Goal: Task Accomplishment & Management: Manage account settings

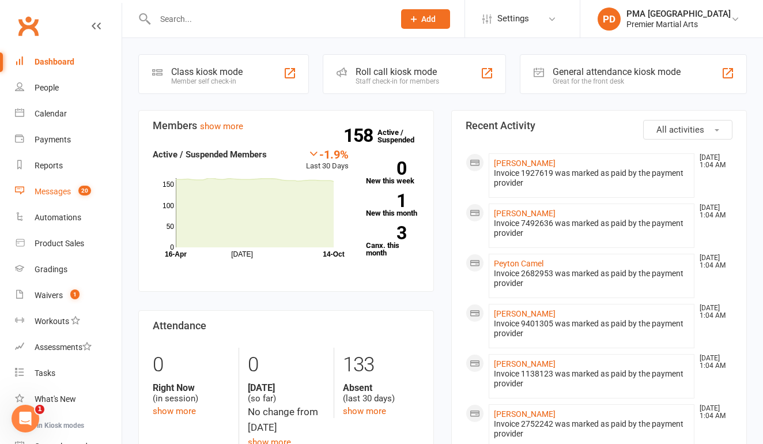
click at [52, 192] on div "Messages" at bounding box center [53, 191] width 36 height 9
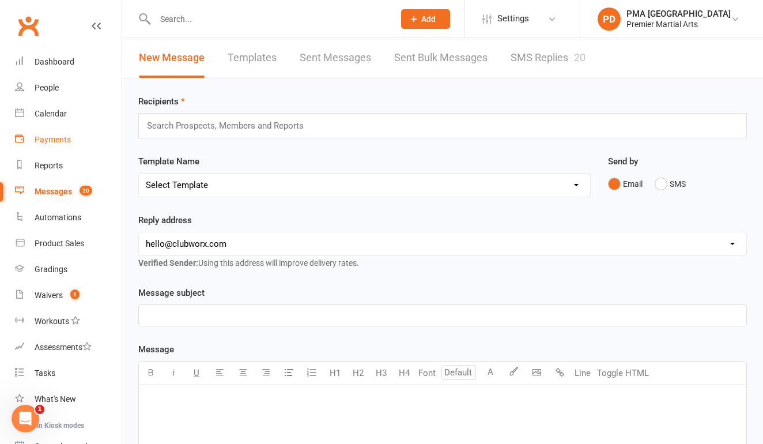
click at [60, 141] on div "Payments" at bounding box center [53, 139] width 36 height 9
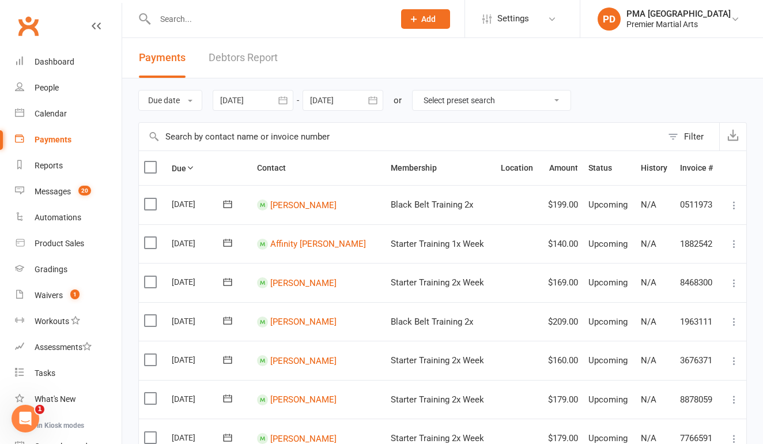
click at [271, 54] on link "Debtors Report" at bounding box center [243, 58] width 69 height 40
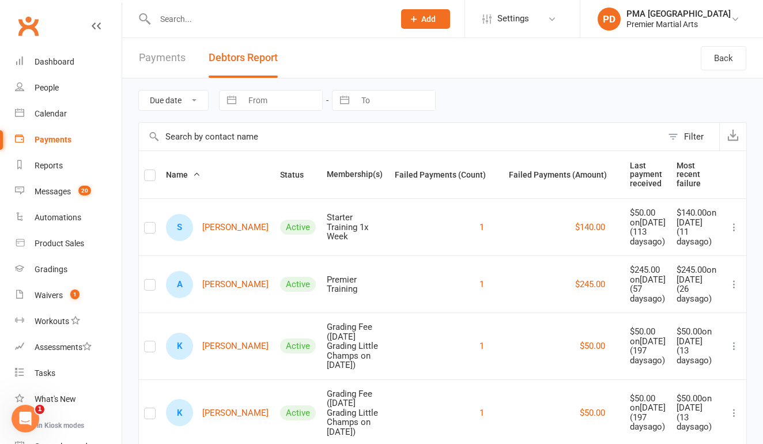
click at [738, 233] on icon at bounding box center [734, 227] width 12 height 12
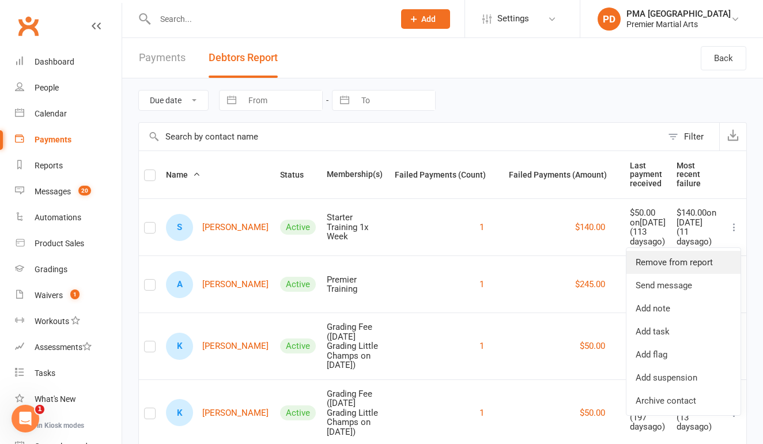
click at [717, 258] on link "Remove from report" at bounding box center [683, 262] width 114 height 23
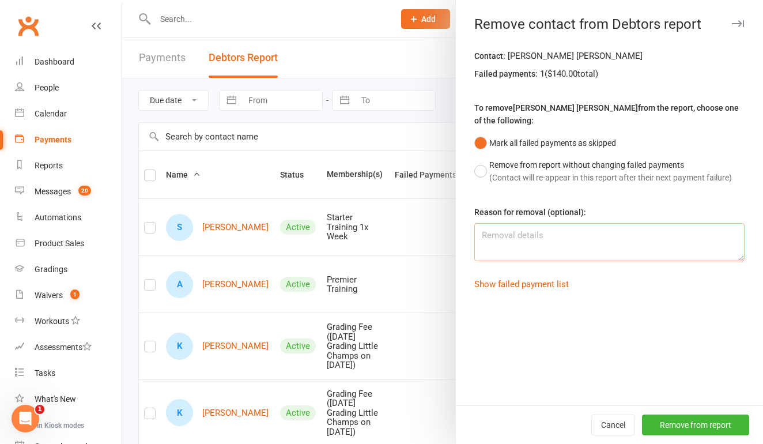
click at [676, 234] on textarea at bounding box center [609, 242] width 270 height 38
type textarea "not a member"
click at [691, 416] on button "Remove from report" at bounding box center [695, 424] width 107 height 21
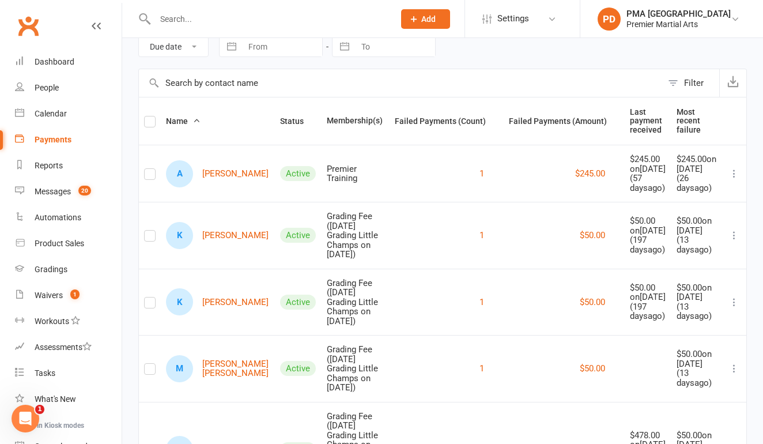
scroll to position [51, 0]
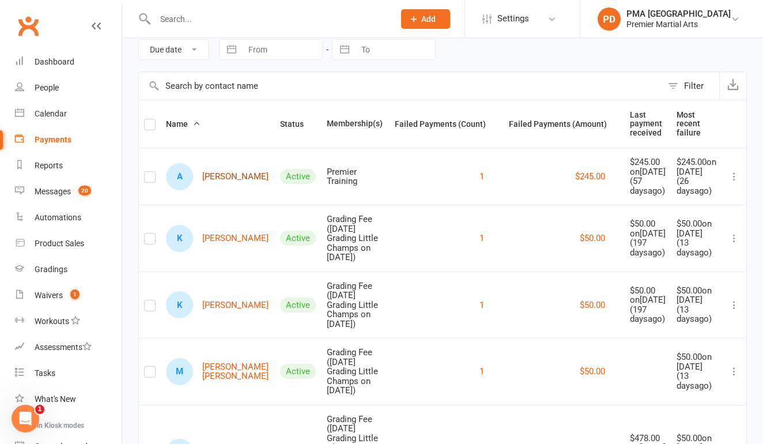
click at [211, 190] on link "A [PERSON_NAME]" at bounding box center [217, 176] width 103 height 27
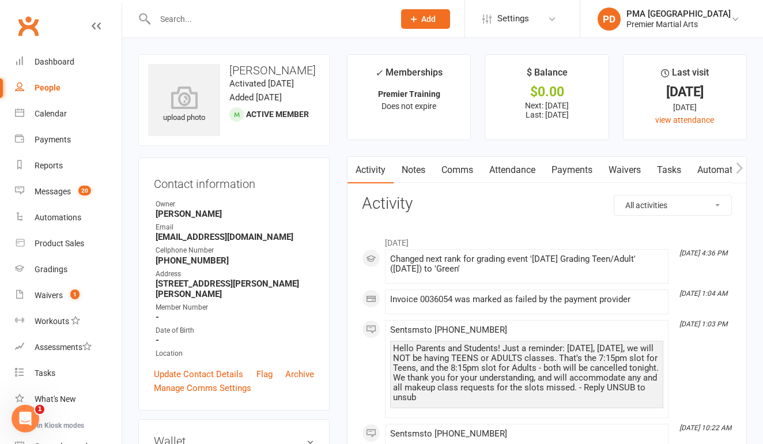
click at [561, 176] on link "Payments" at bounding box center [571, 170] width 57 height 26
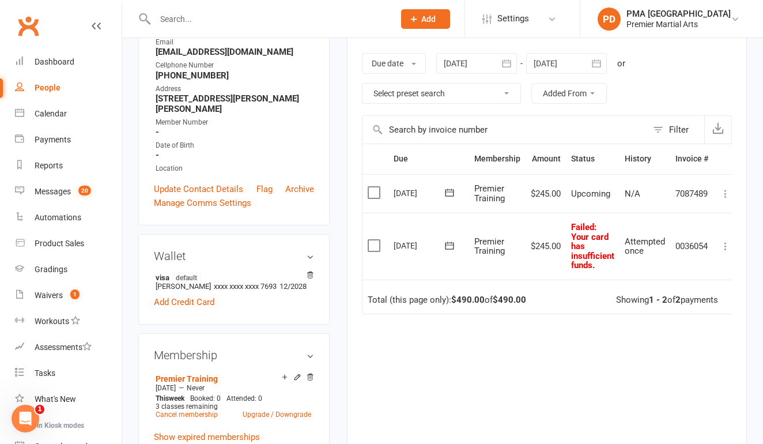
scroll to position [183, 0]
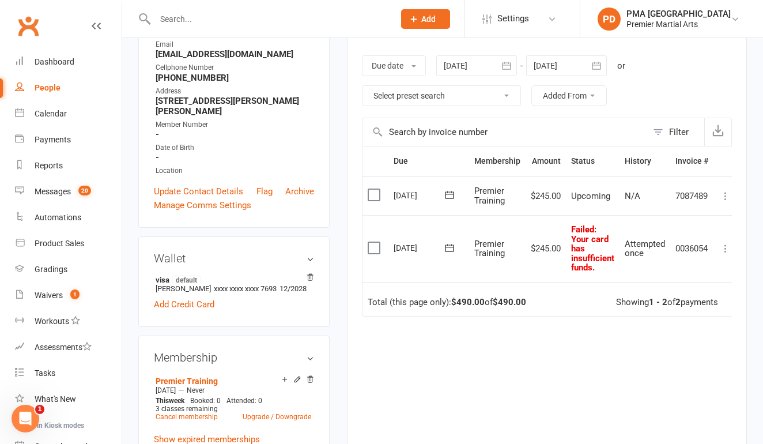
click at [451, 244] on icon at bounding box center [450, 248] width 12 height 12
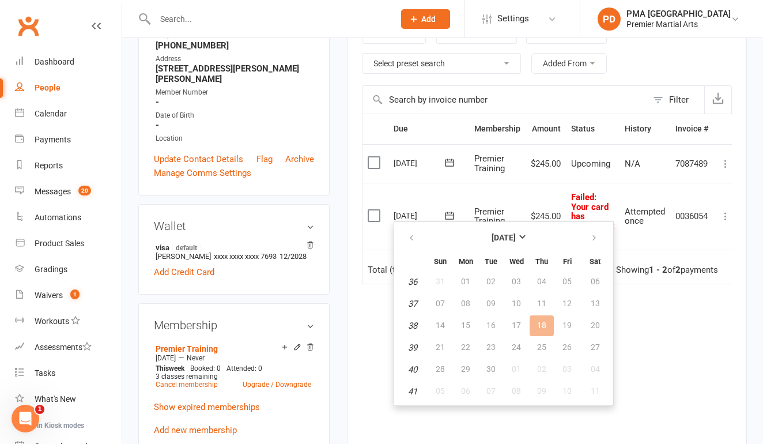
scroll to position [221, 0]
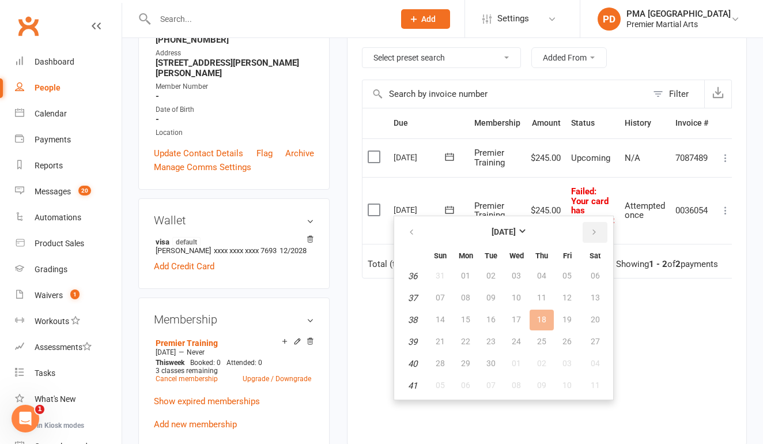
click at [592, 235] on icon "button" at bounding box center [594, 232] width 8 height 9
click at [483, 317] on button "14" at bounding box center [491, 319] width 24 height 21
